Goal: Transaction & Acquisition: Purchase product/service

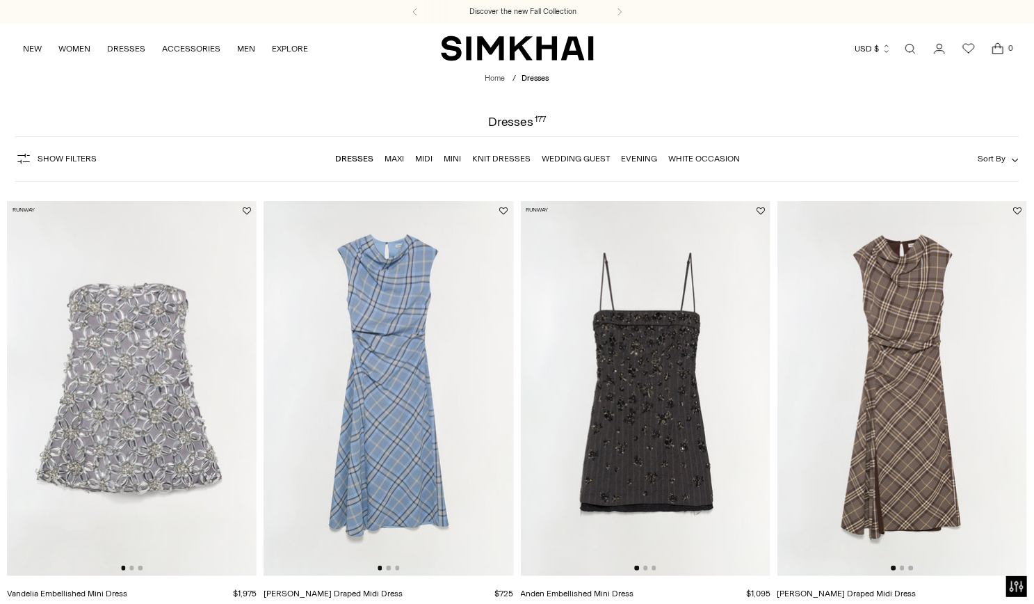
click at [702, 157] on link "White Occasion" at bounding box center [704, 159] width 72 height 10
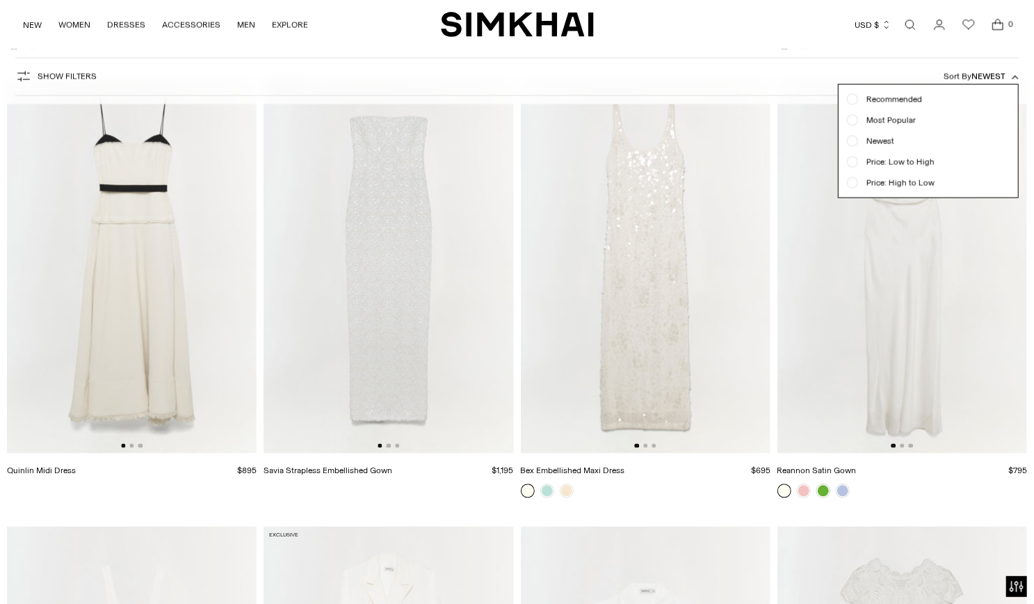
scroll to position [1459, 0]
click at [892, 343] on div at bounding box center [517, 302] width 1034 height 604
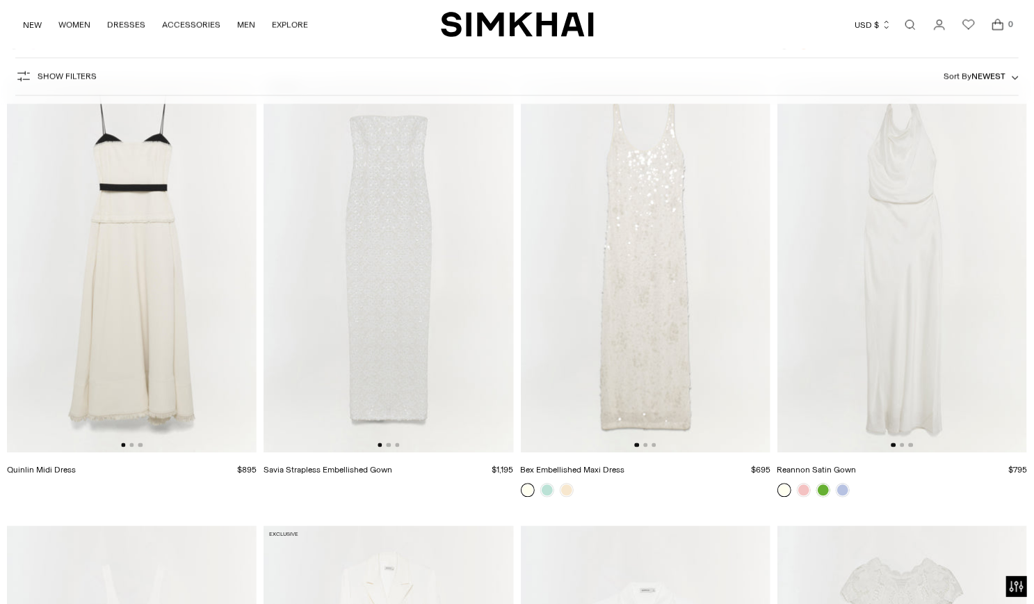
click at [932, 327] on img at bounding box center [902, 265] width 250 height 375
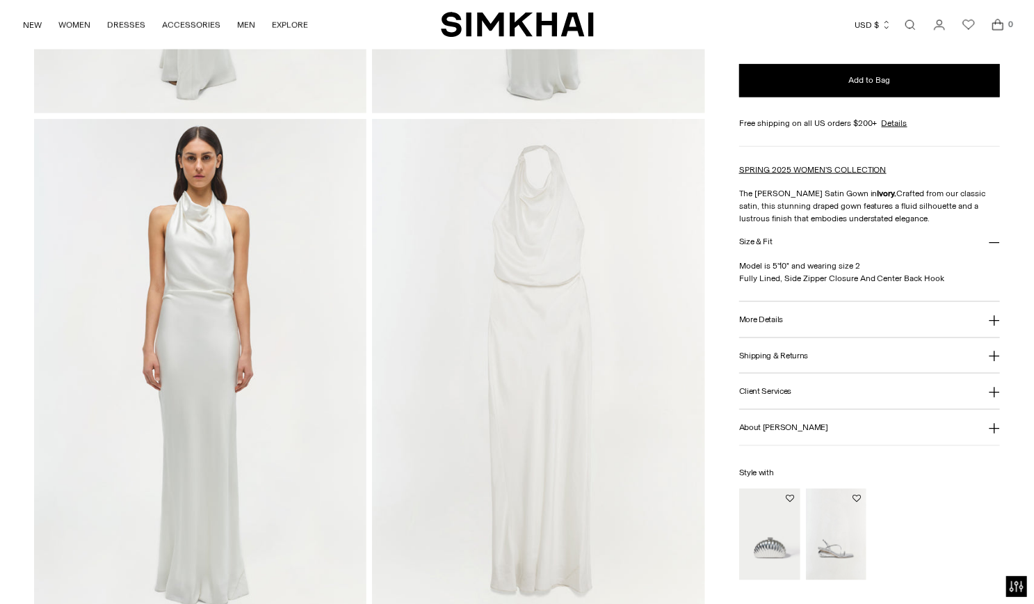
scroll to position [1228, 0]
